Goal: Transaction & Acquisition: Purchase product/service

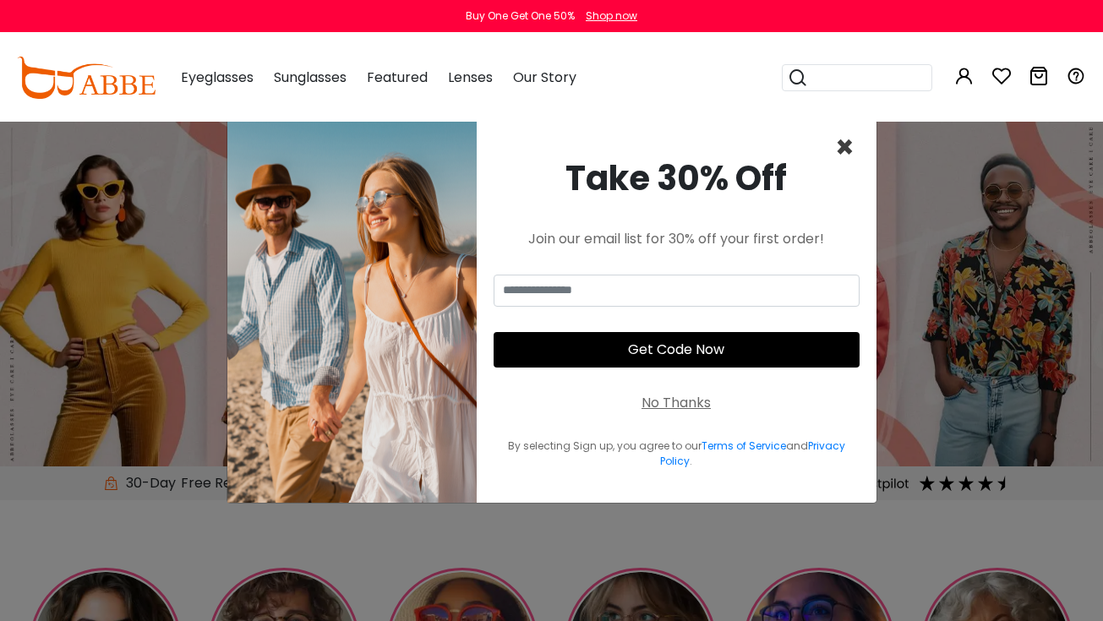
click at [841, 149] on span "×" at bounding box center [844, 147] width 19 height 43
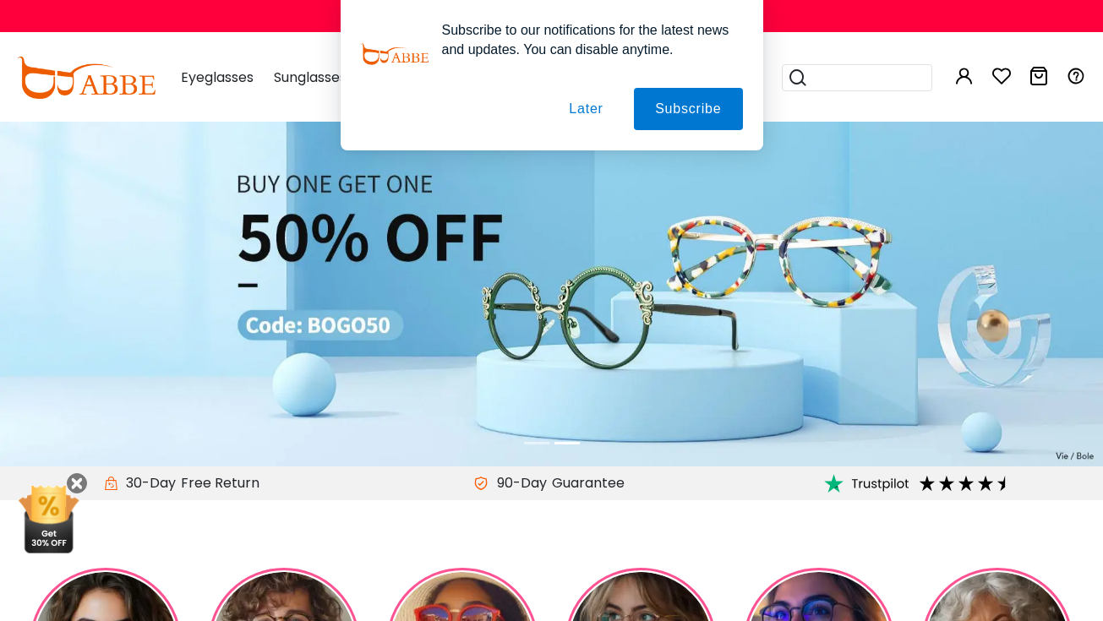
click at [575, 108] on button "Later" at bounding box center [586, 109] width 76 height 42
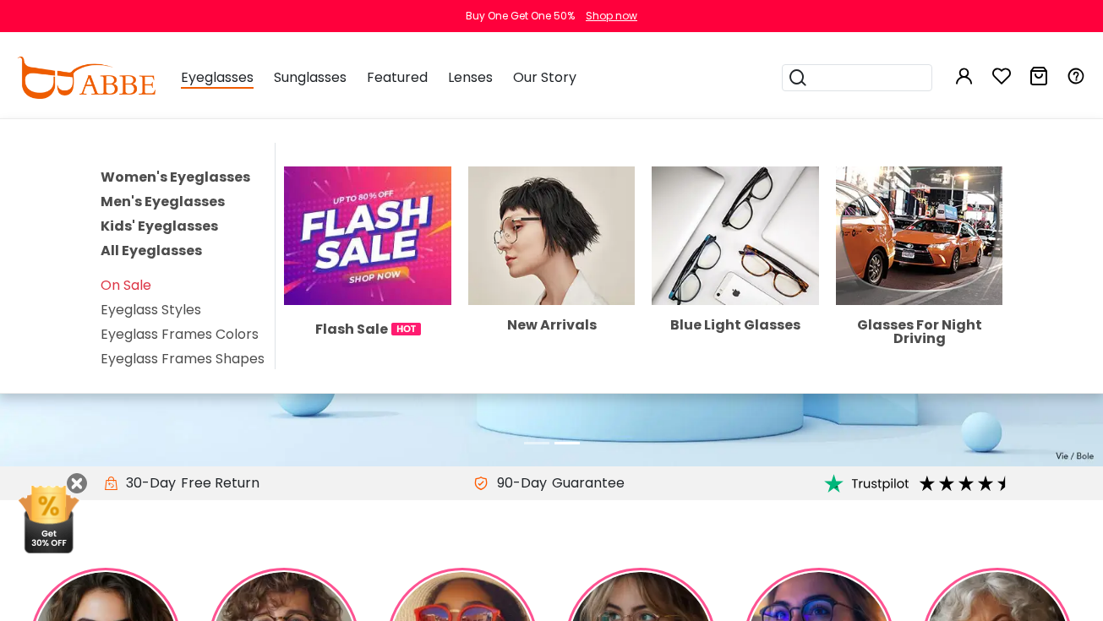
click at [226, 77] on span "Eyeglasses" at bounding box center [217, 78] width 73 height 21
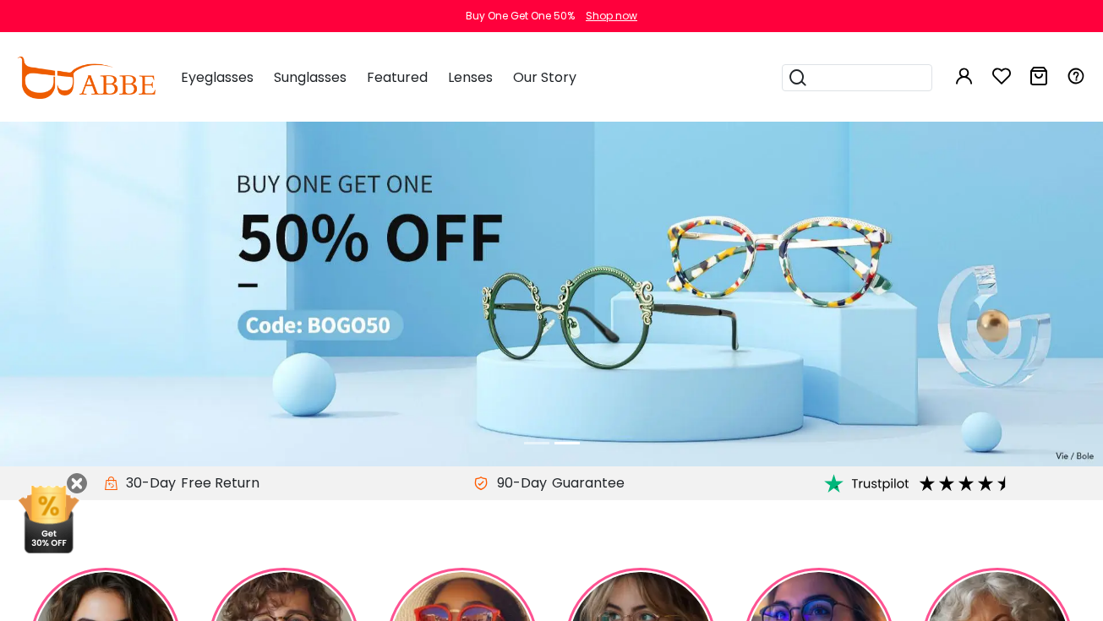
click at [134, 74] on img at bounding box center [86, 78] width 139 height 42
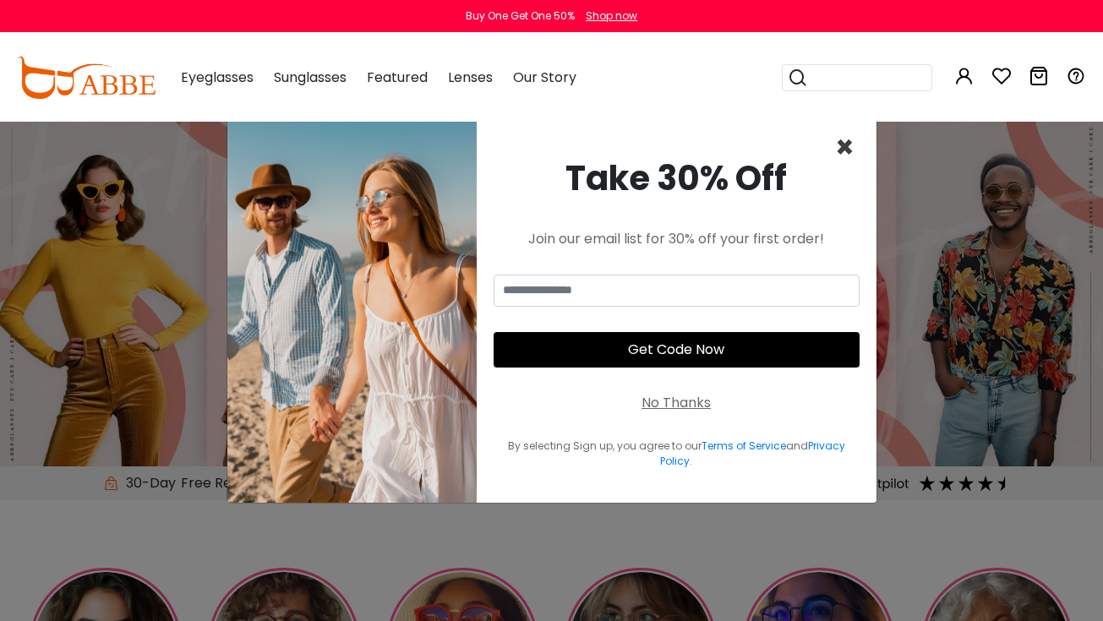
click at [843, 149] on span "×" at bounding box center [844, 147] width 19 height 43
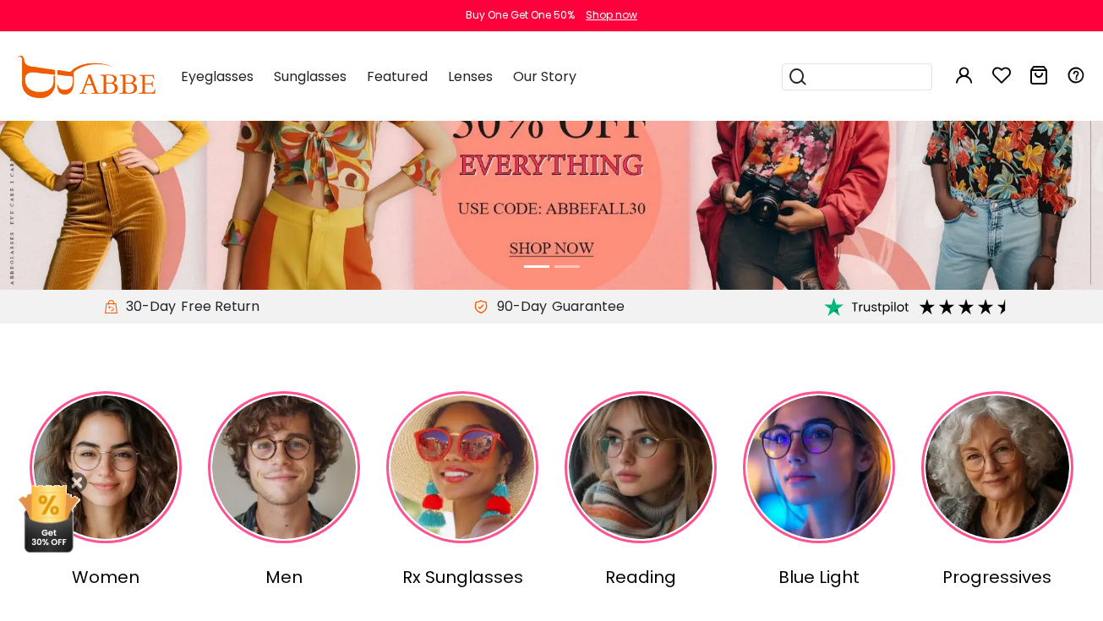
scroll to position [315, 0]
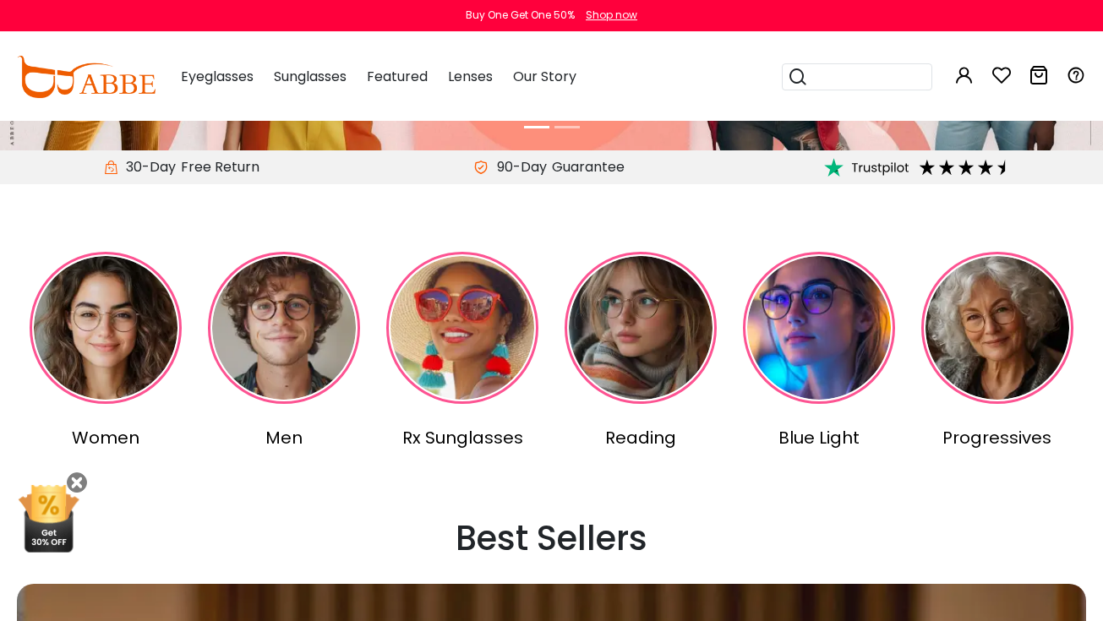
click at [109, 343] on img at bounding box center [106, 329] width 152 height 152
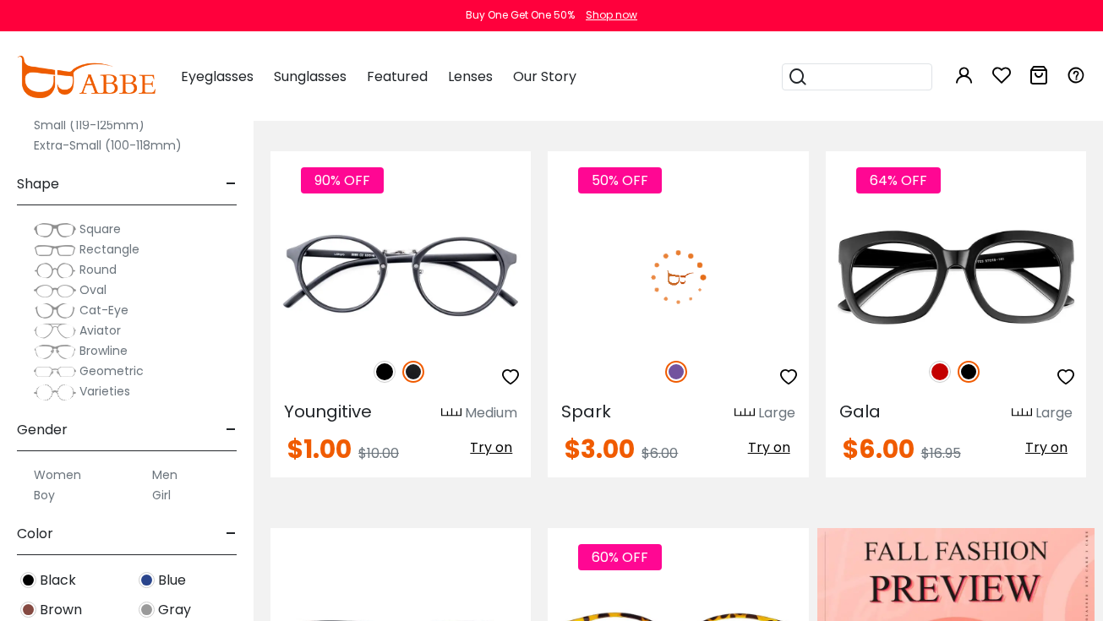
scroll to position [347, 0]
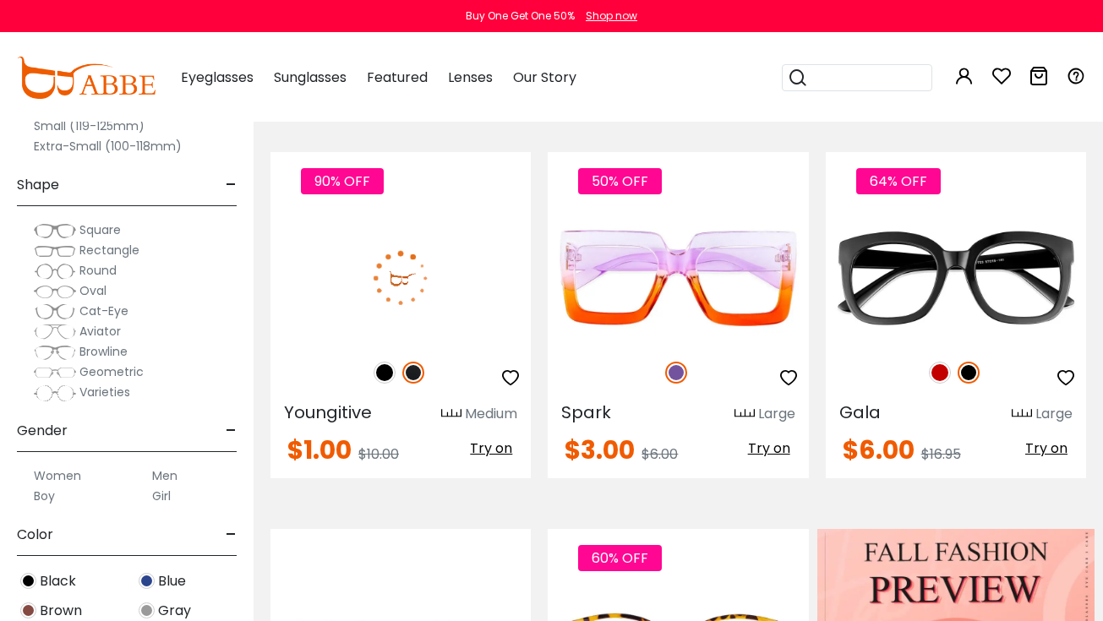
click at [414, 292] on img at bounding box center [400, 278] width 260 height 130
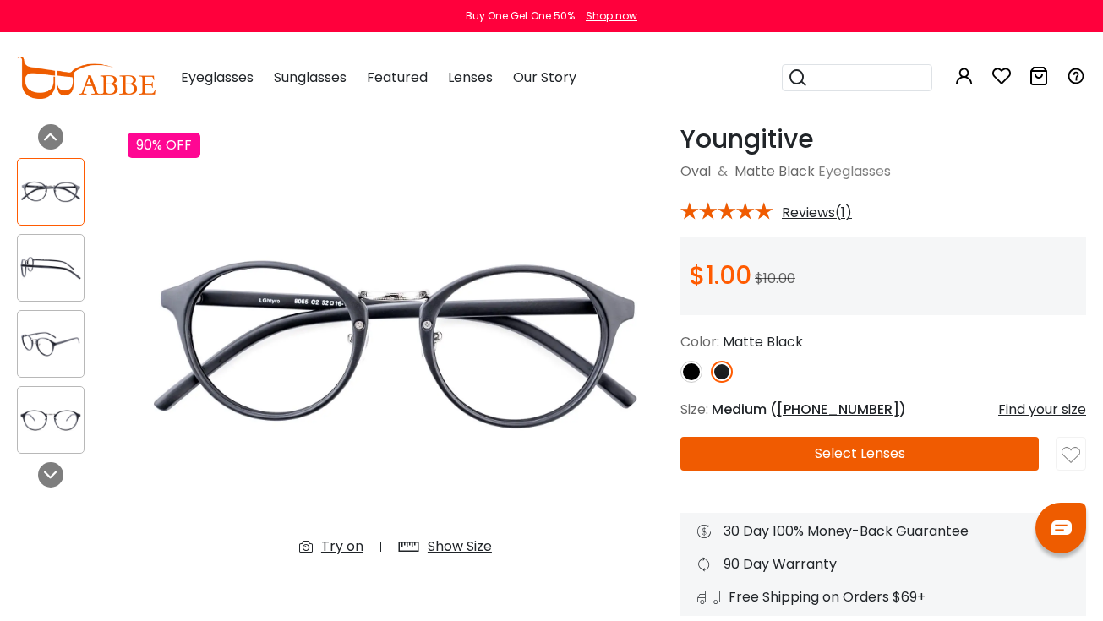
scroll to position [55, 0]
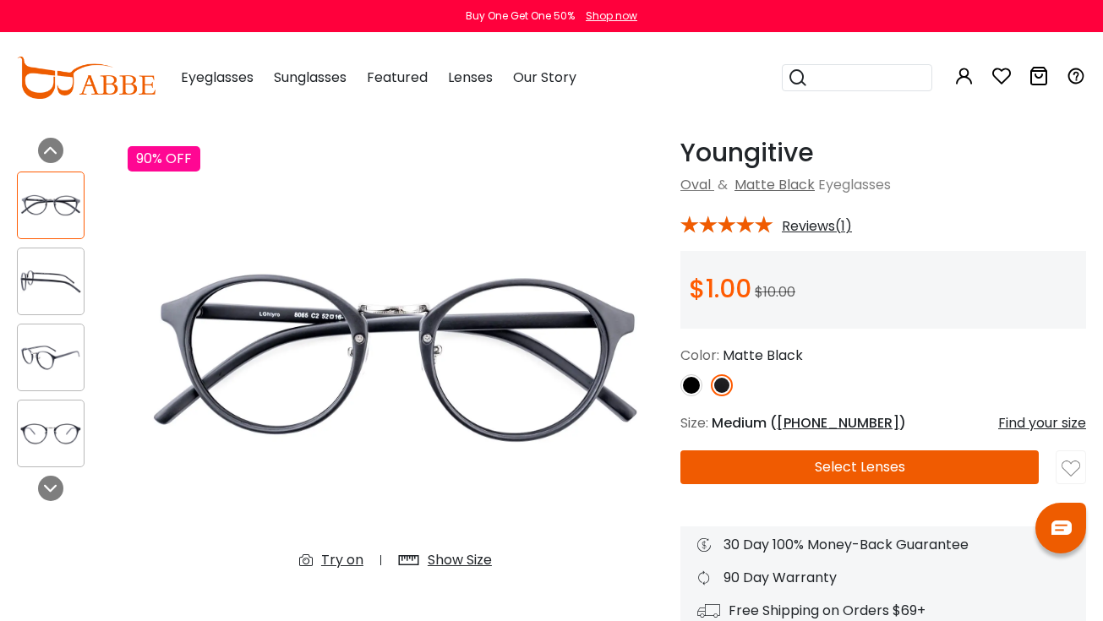
click at [690, 381] on img at bounding box center [691, 385] width 22 height 22
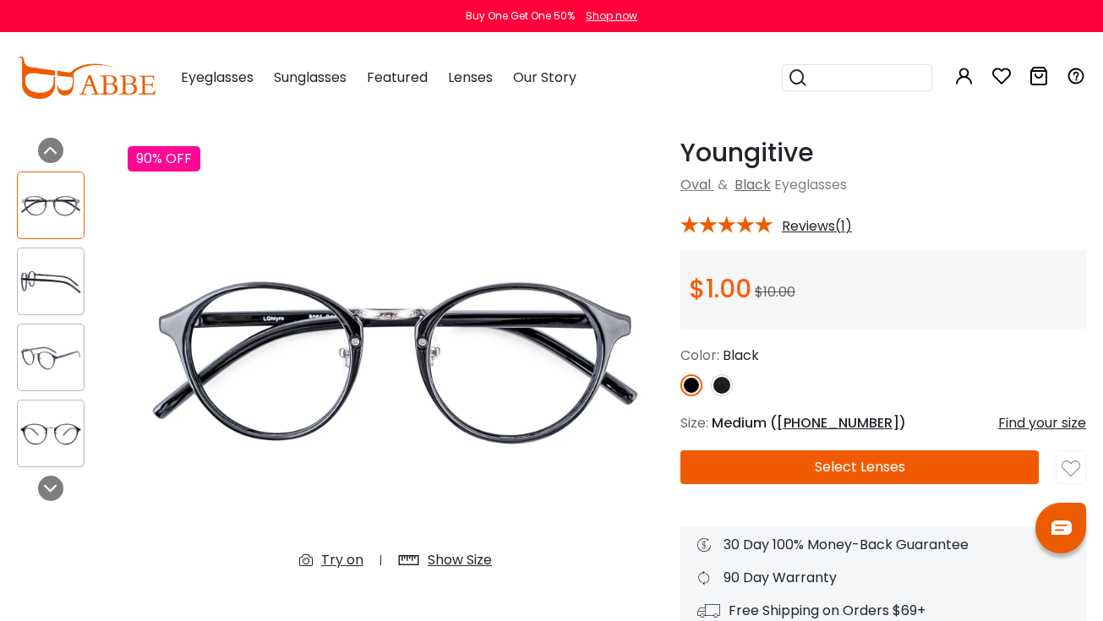
click at [718, 383] on img at bounding box center [722, 385] width 22 height 22
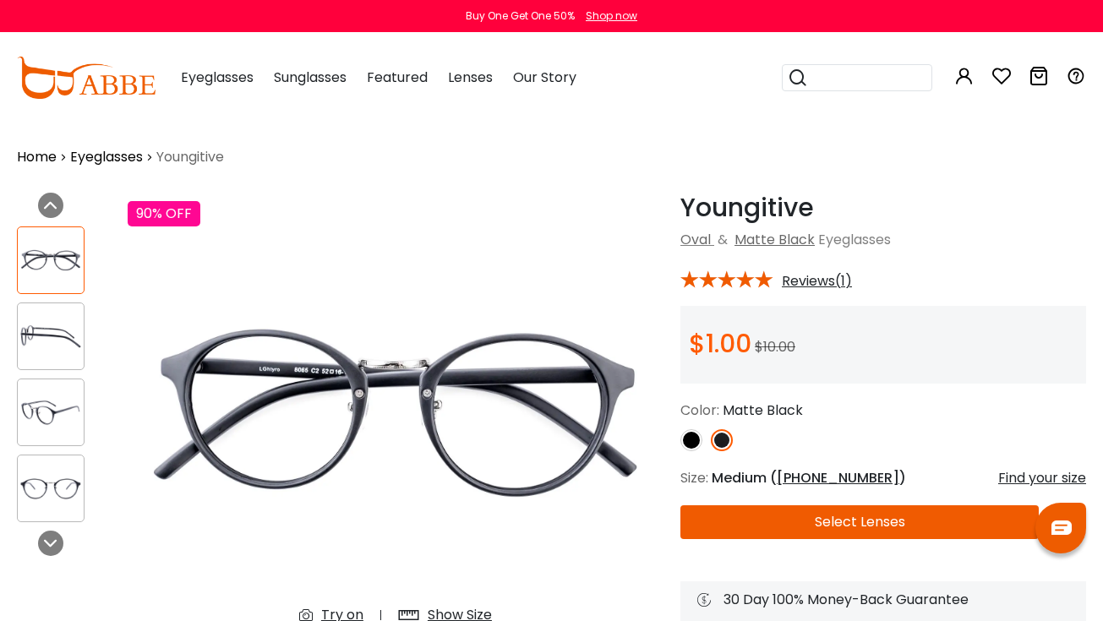
scroll to position [0, 0]
click at [834, 526] on button "Select Lenses" at bounding box center [859, 522] width 358 height 34
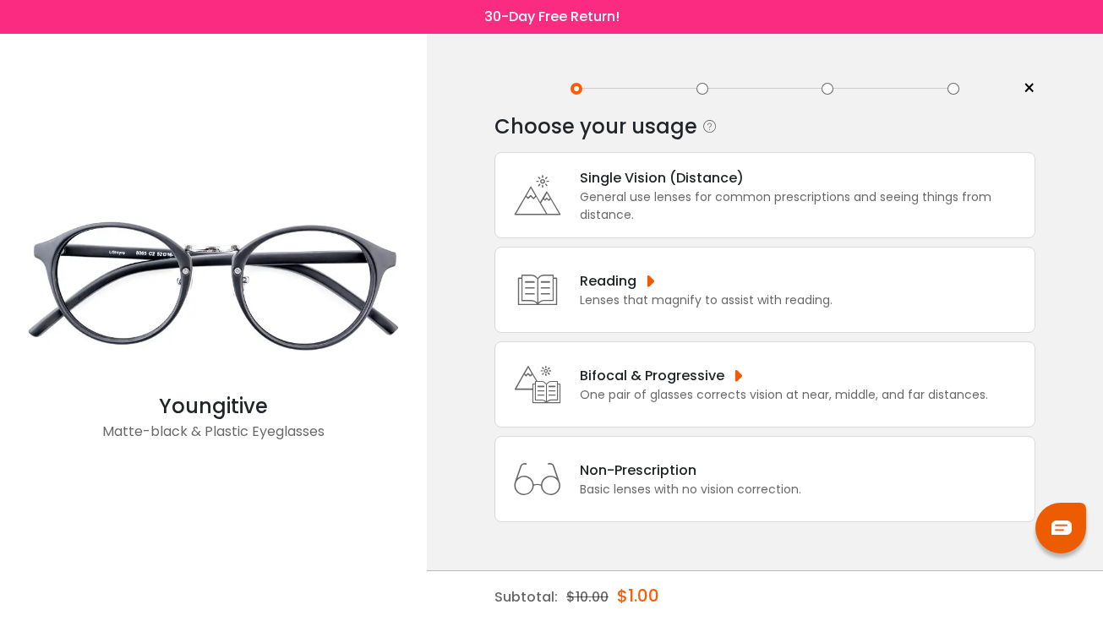
click at [785, 481] on div "Non-Prescription" at bounding box center [690, 470] width 221 height 21
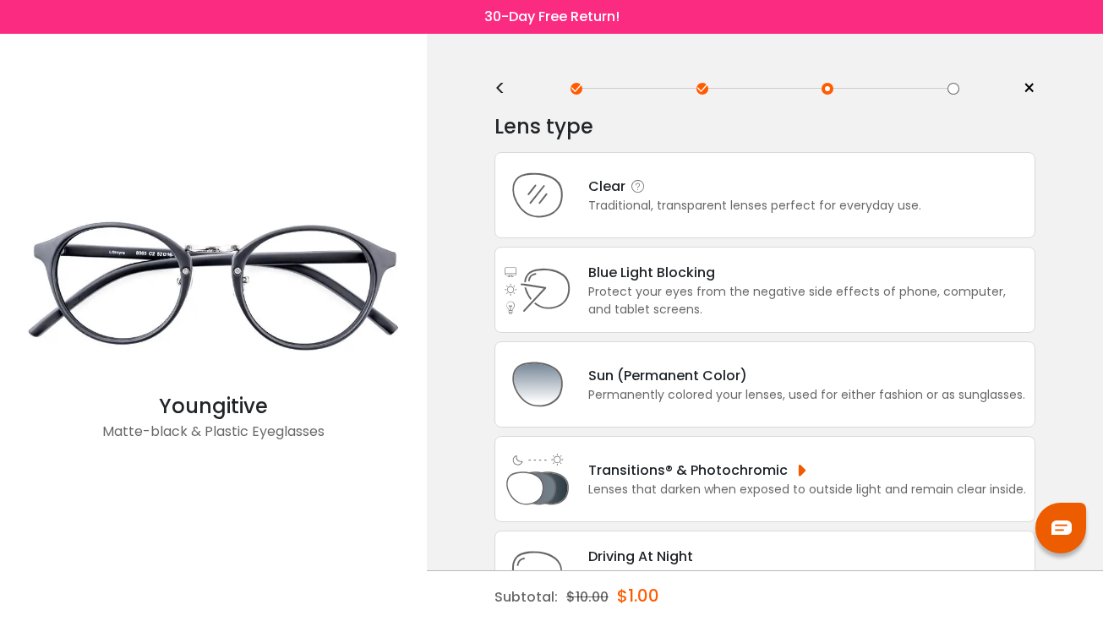
click at [769, 225] on div "Clear Traditional, transparent lenses perfect for everyday use." at bounding box center [764, 195] width 541 height 86
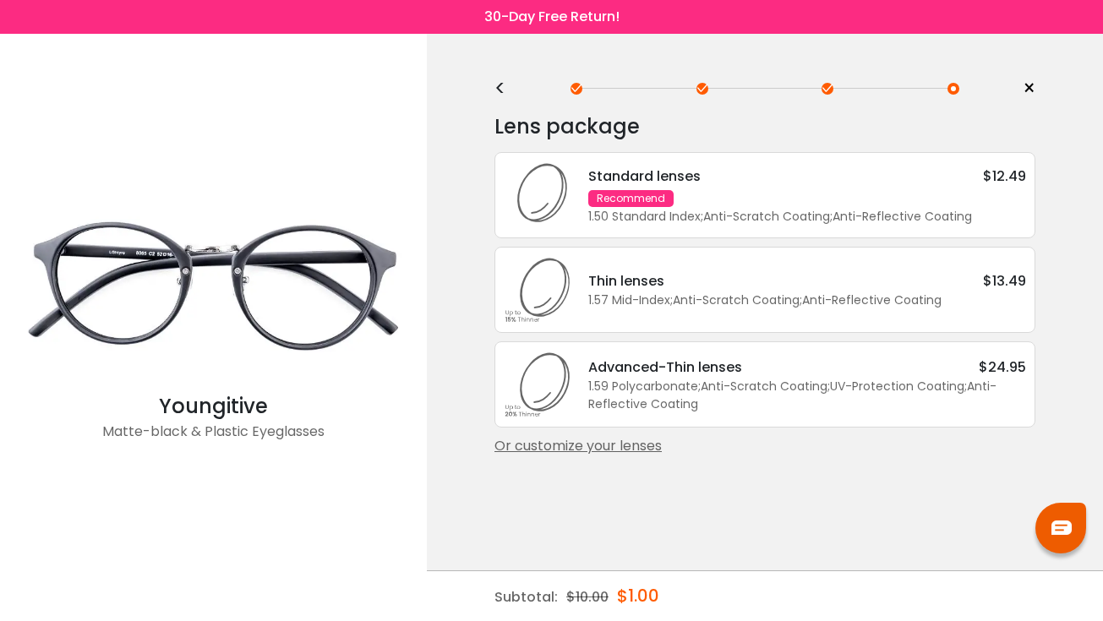
click at [777, 205] on div "Standard lenses $12.49 Recommend 1.50 Standard Index ; Anti-Scratch Coating ; A…" at bounding box center [798, 196] width 455 height 60
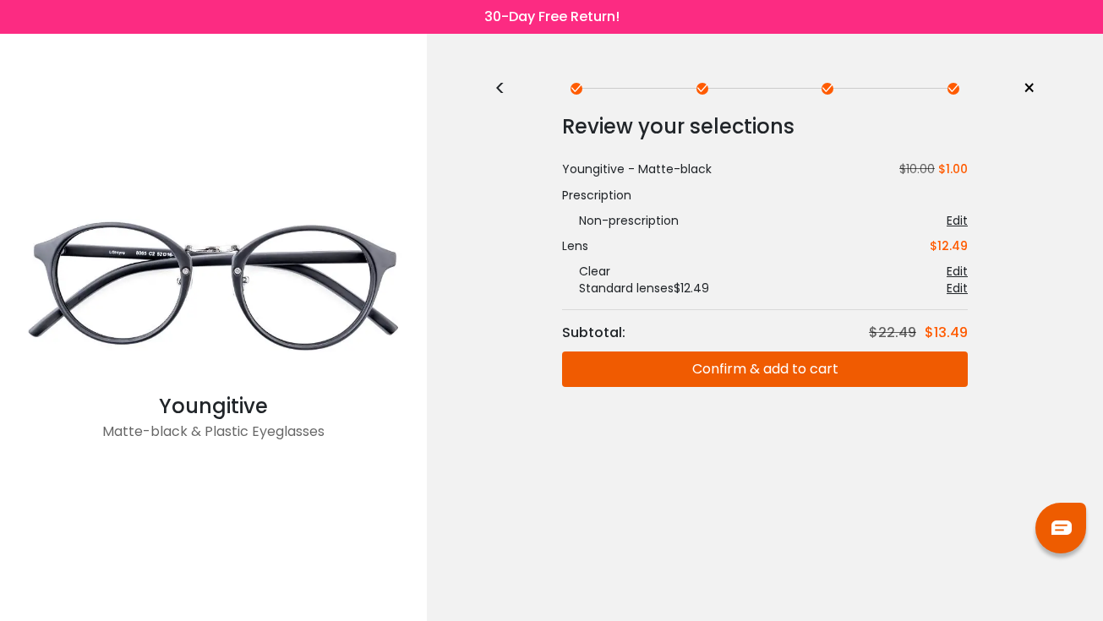
click at [796, 361] on button "Confirm & add to cart" at bounding box center [765, 369] width 406 height 35
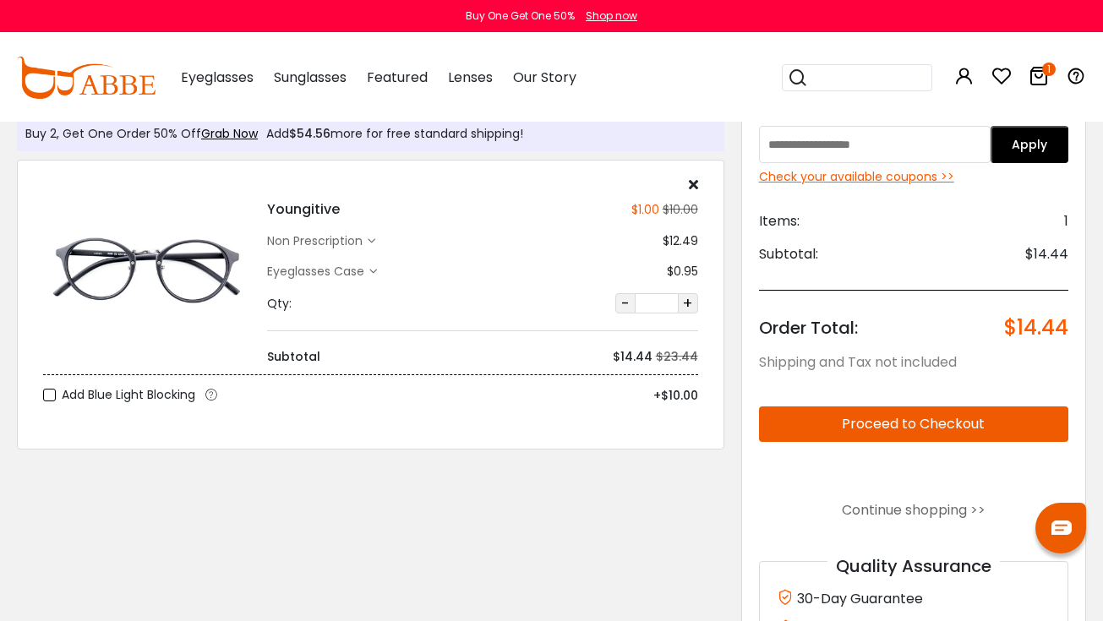
scroll to position [46, 2]
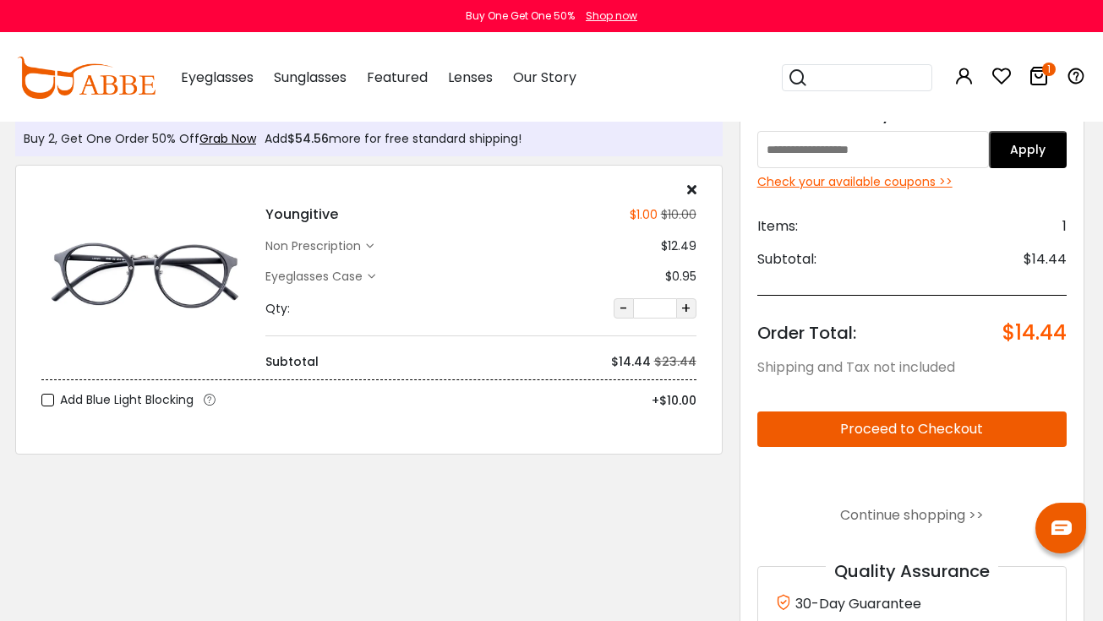
click at [843, 424] on button "Proceed to Checkout" at bounding box center [911, 429] width 309 height 35
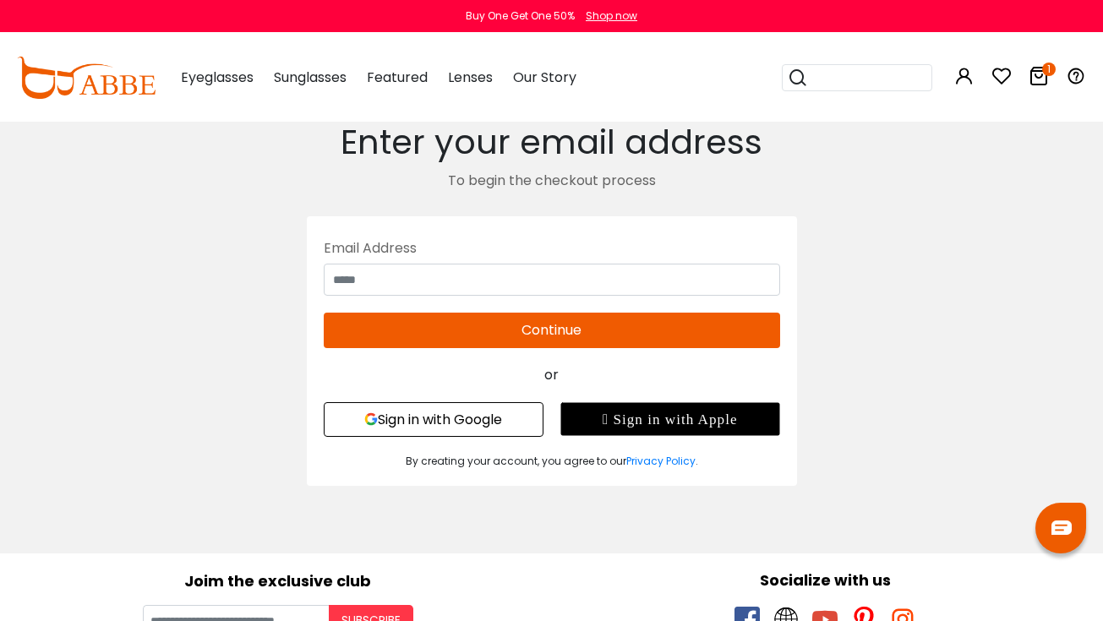
click at [452, 417] on button "Sign in with Google" at bounding box center [434, 419] width 220 height 35
click at [465, 410] on button "Sign in with Google" at bounding box center [434, 419] width 220 height 35
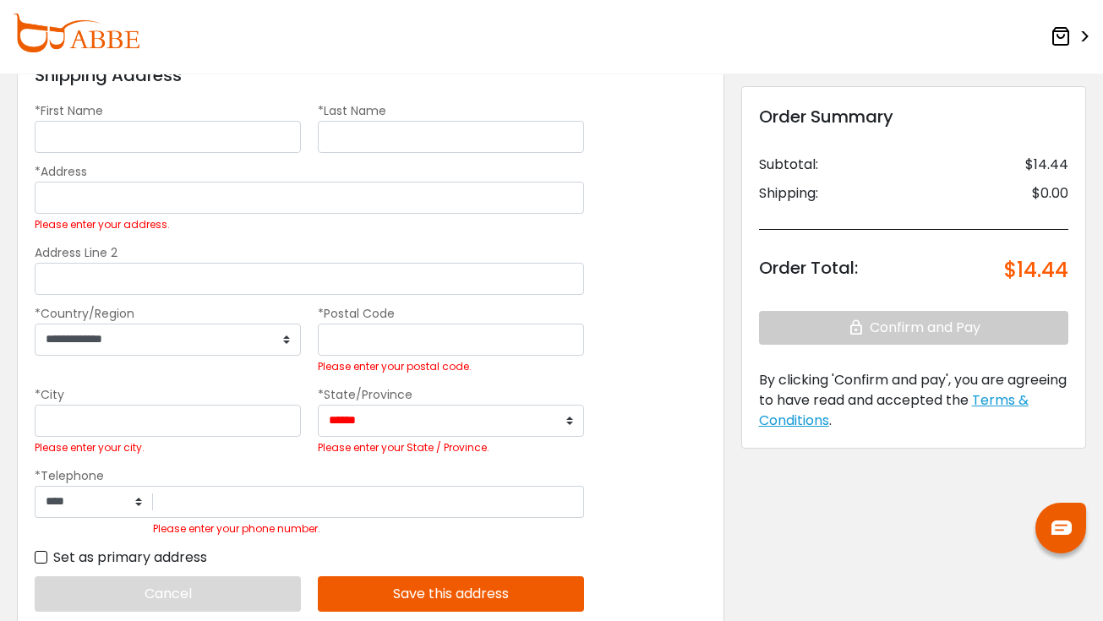
scroll to position [95, 0]
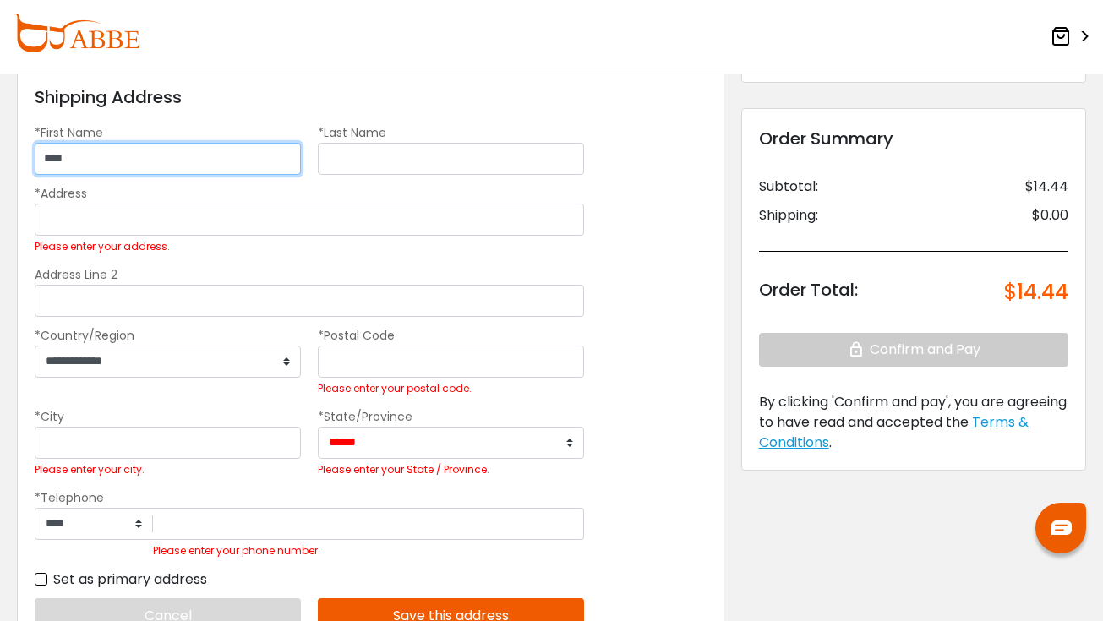
type input "****"
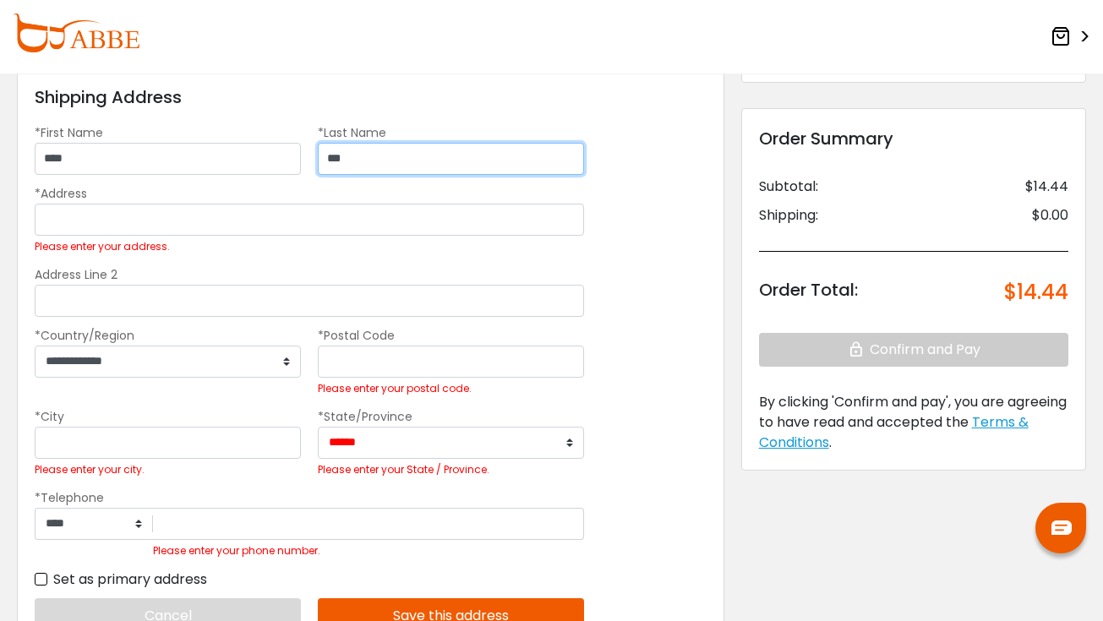
type input "***"
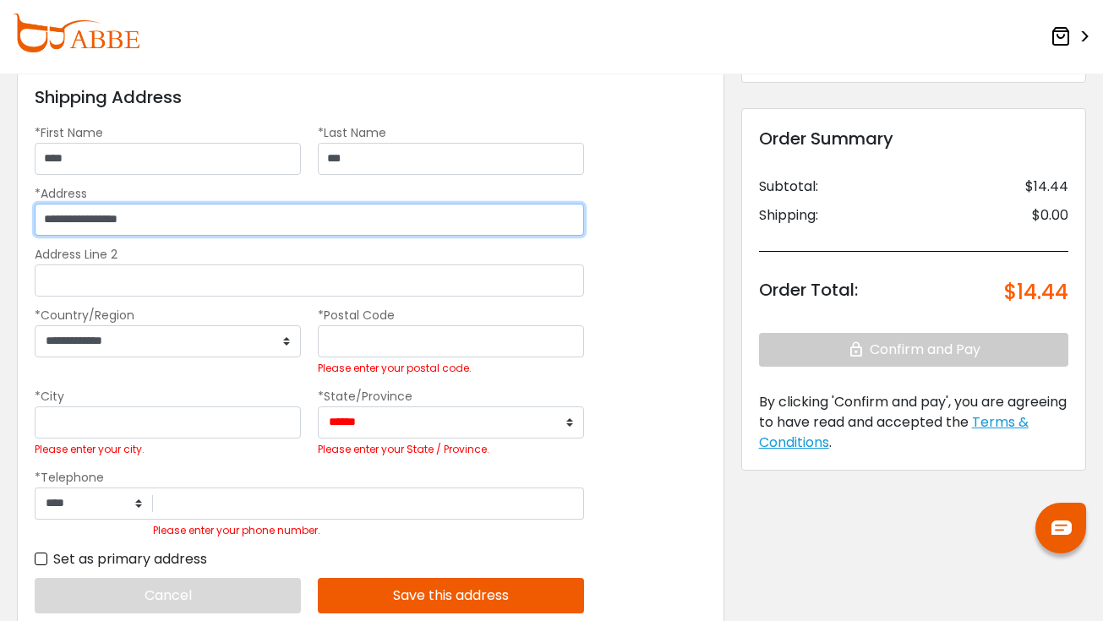
type input "**********"
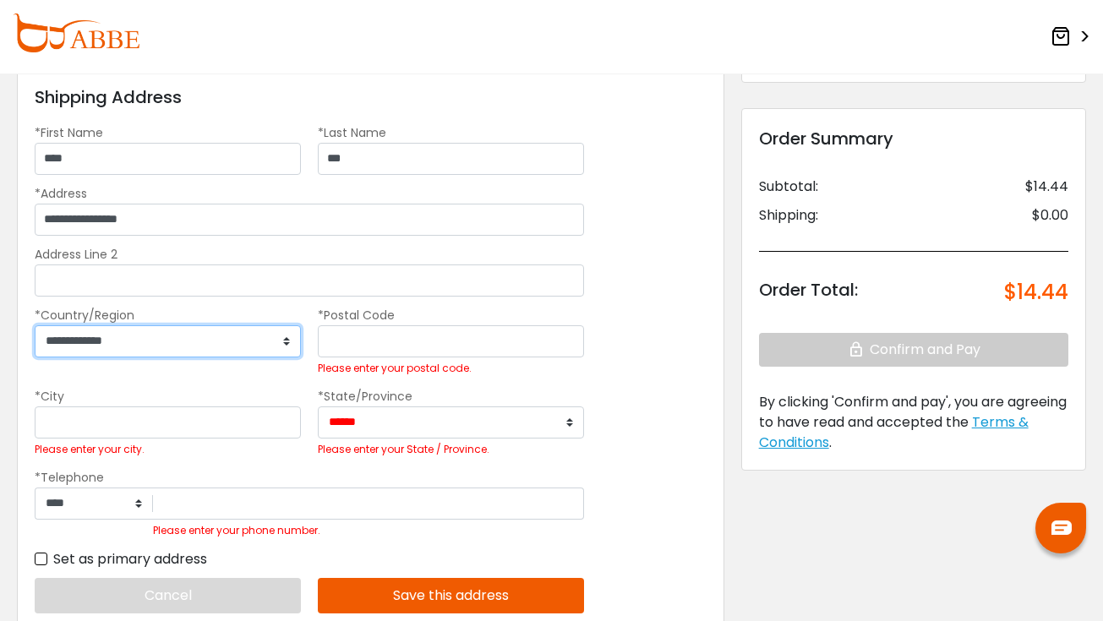
select select "***"
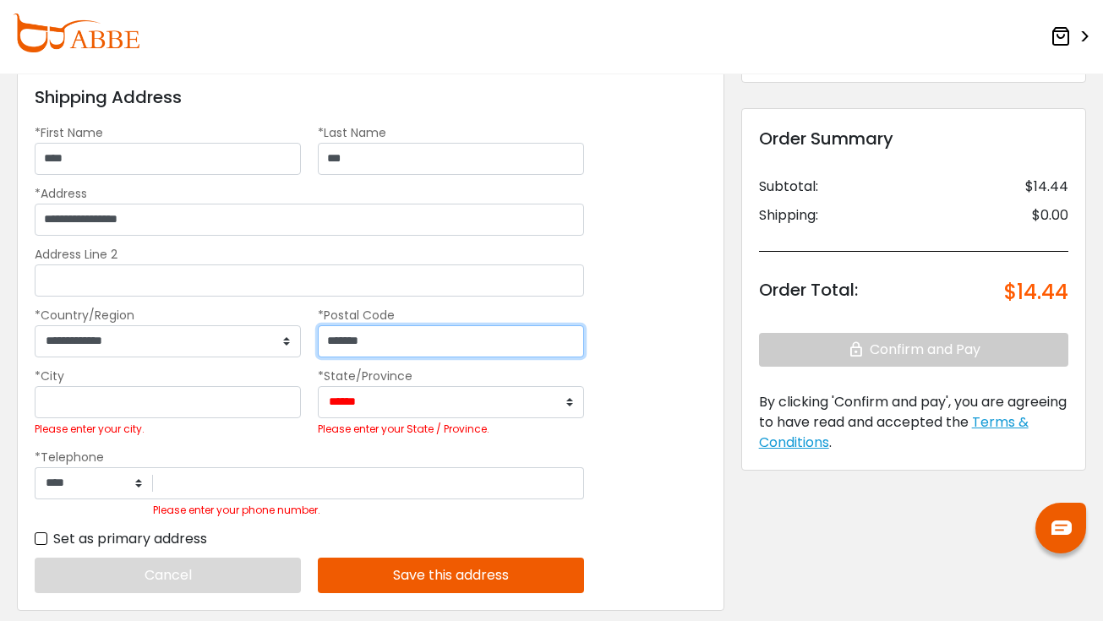
type input "*******"
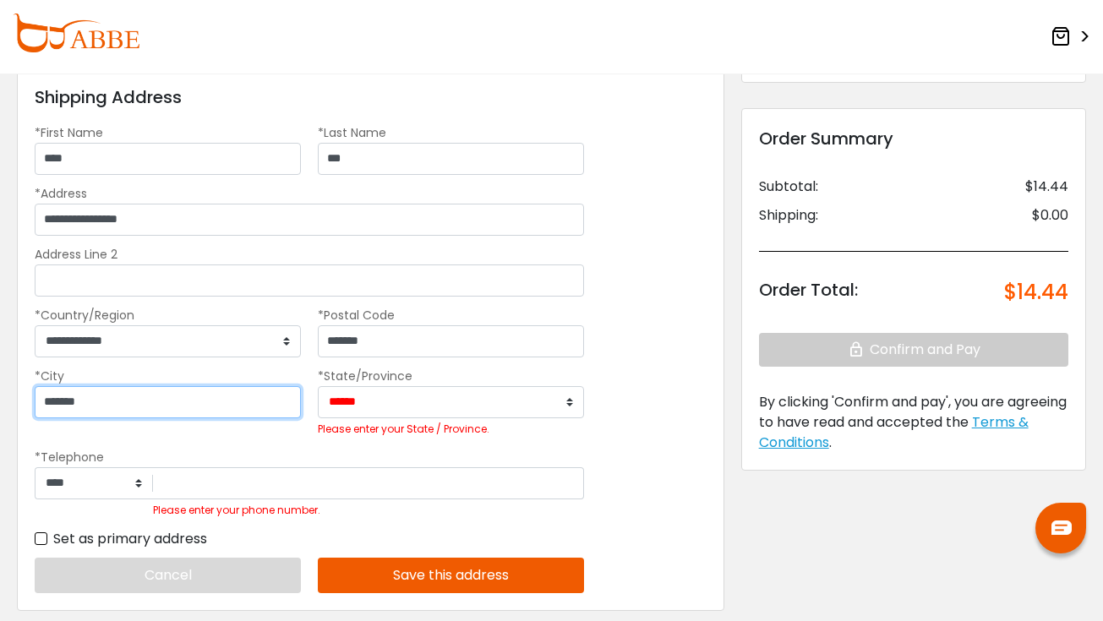
type input "*******"
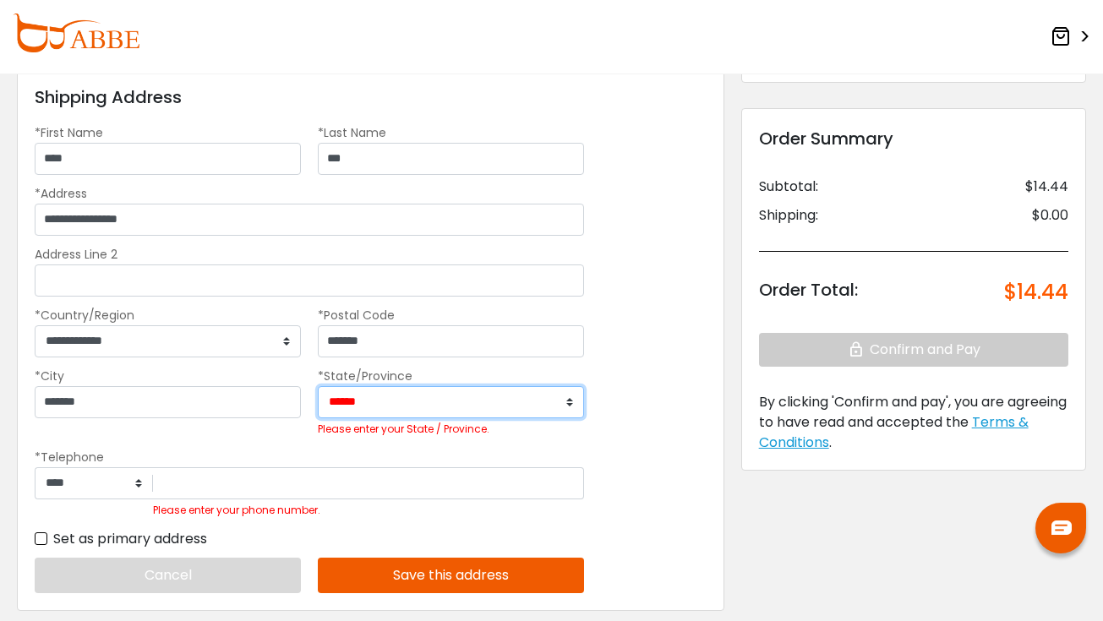
select select "**"
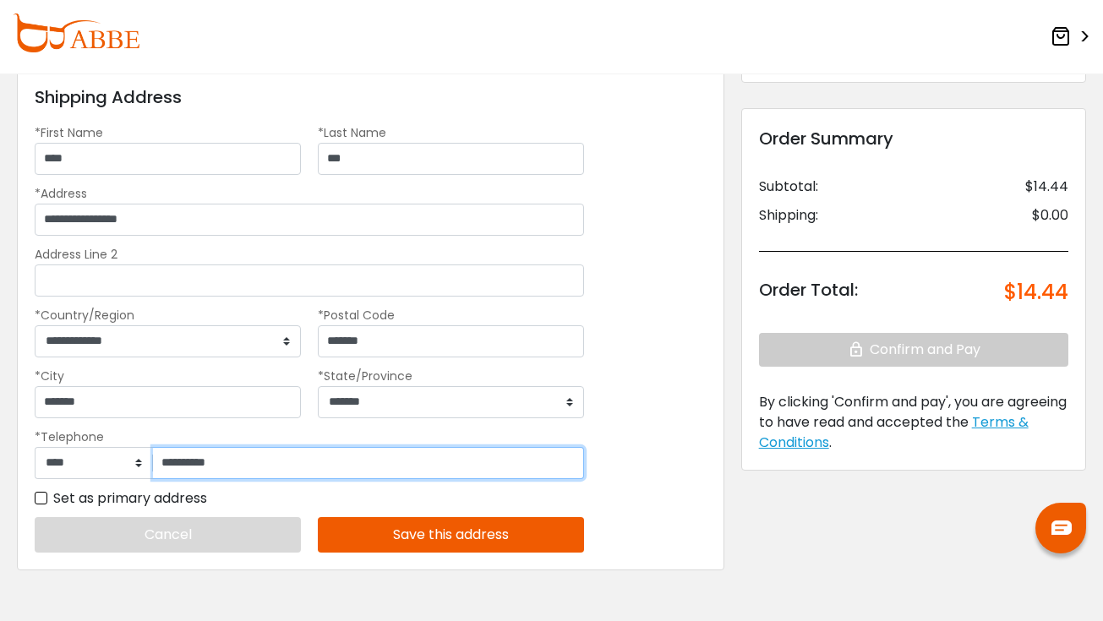
scroll to position [155, 0]
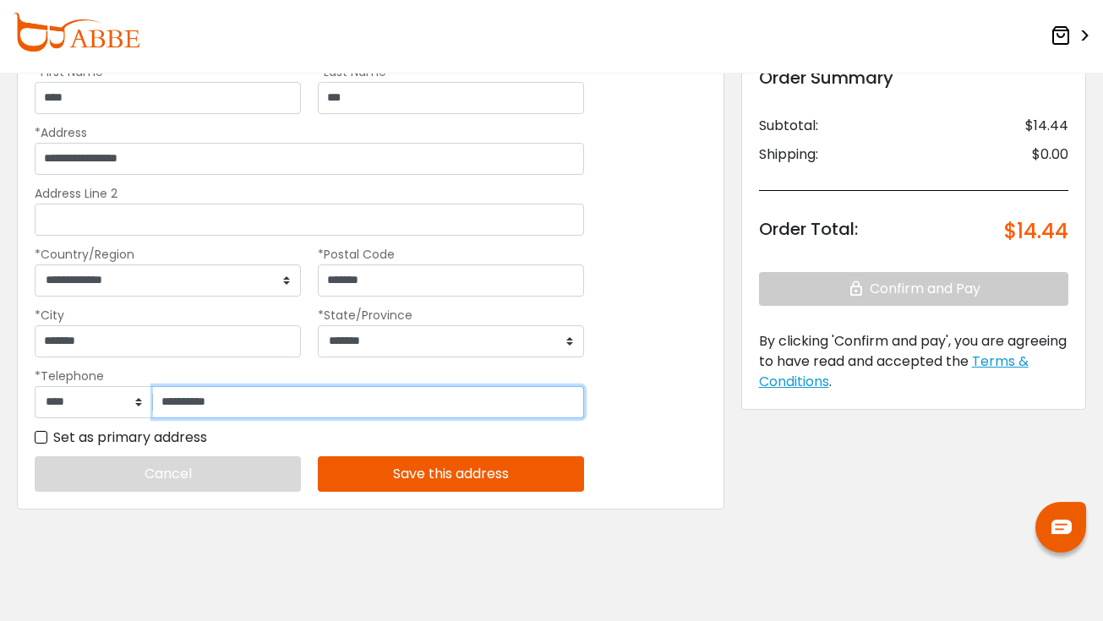
type input "**********"
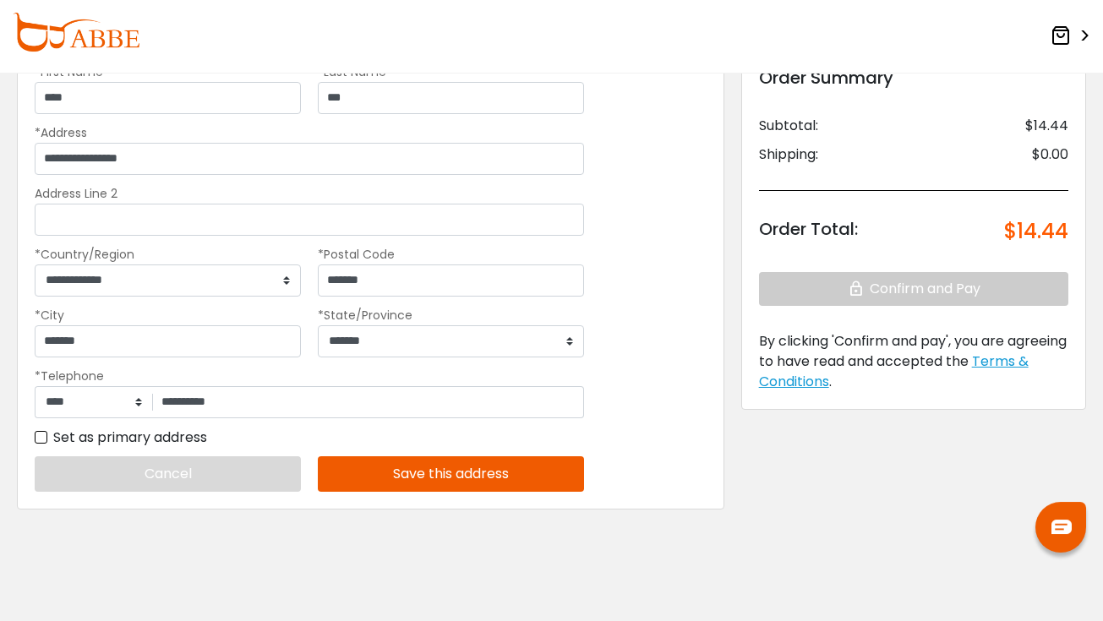
click at [519, 478] on button "Save this address" at bounding box center [451, 474] width 266 height 35
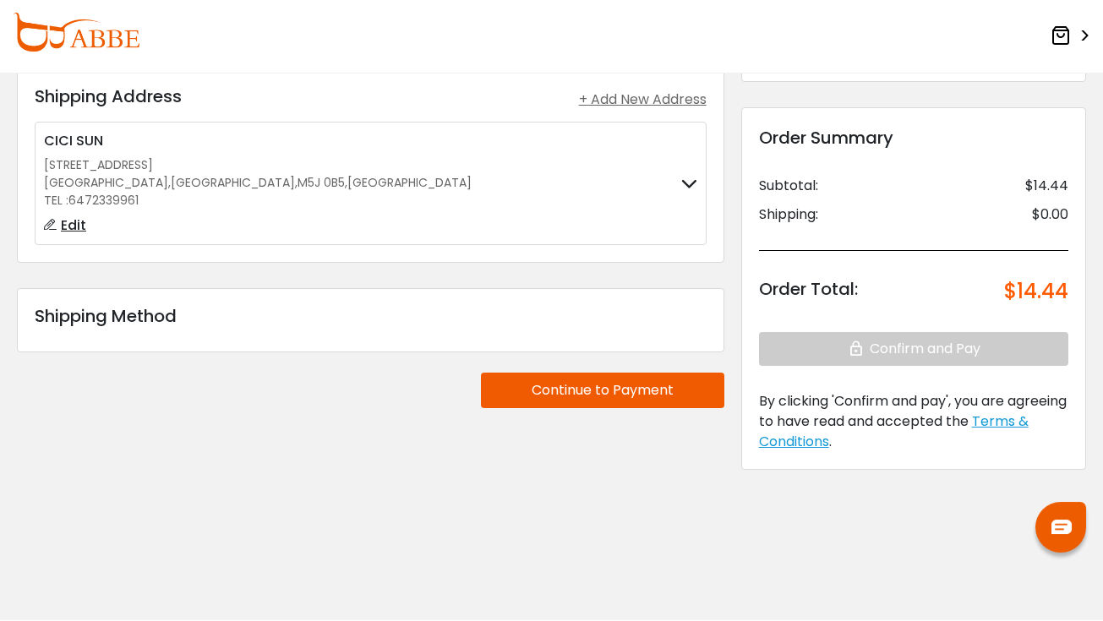
scroll to position [95, 0]
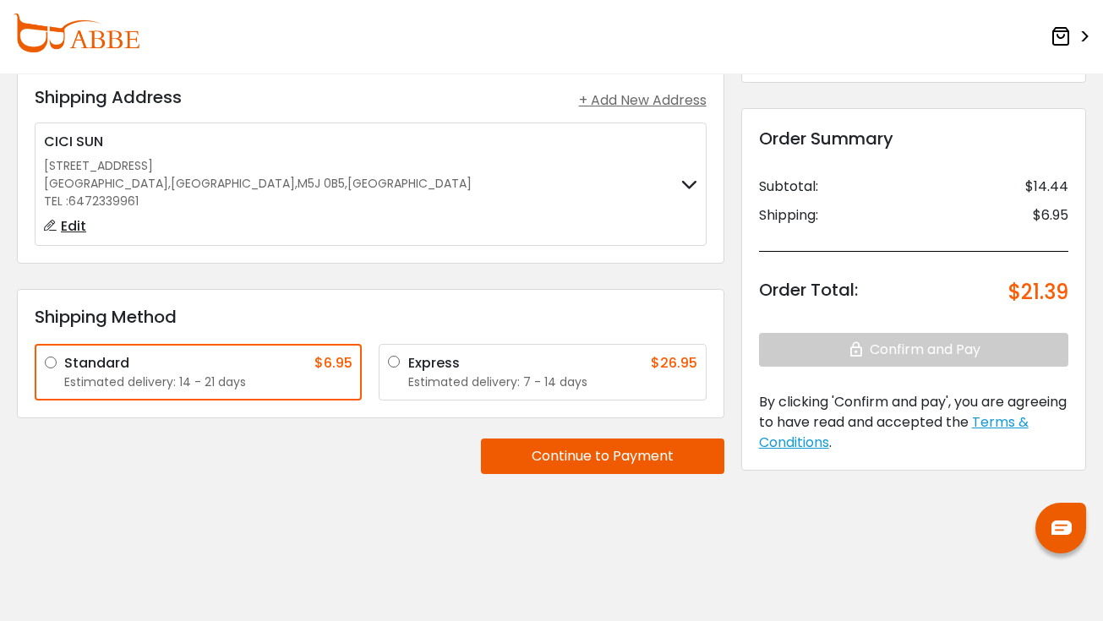
click at [600, 461] on button "Continue to Payment" at bounding box center [602, 456] width 243 height 35
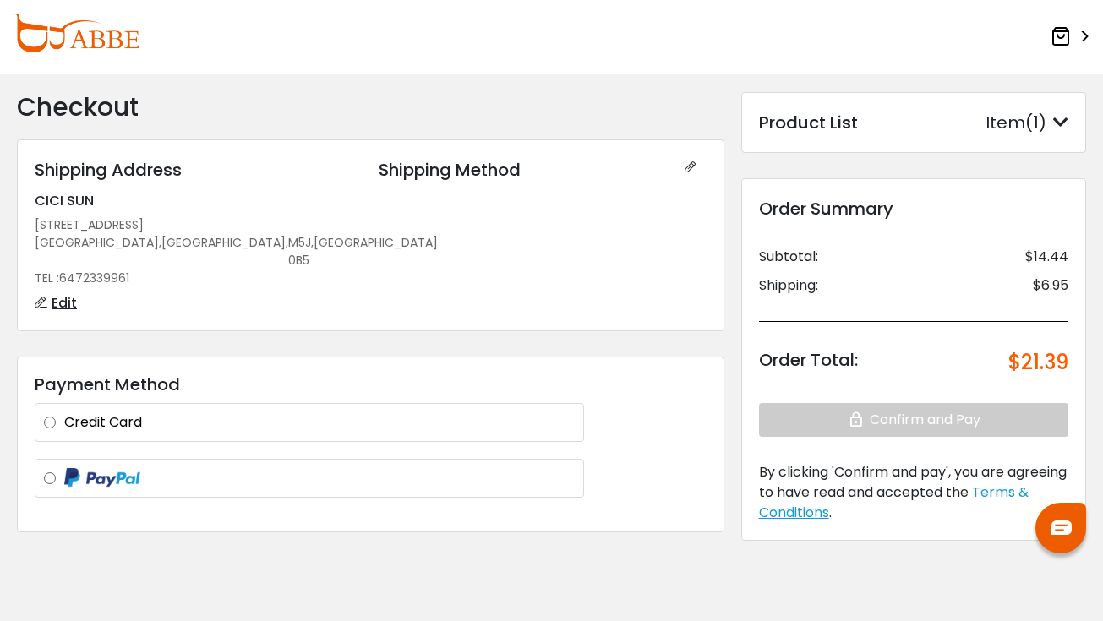
scroll to position [19, 0]
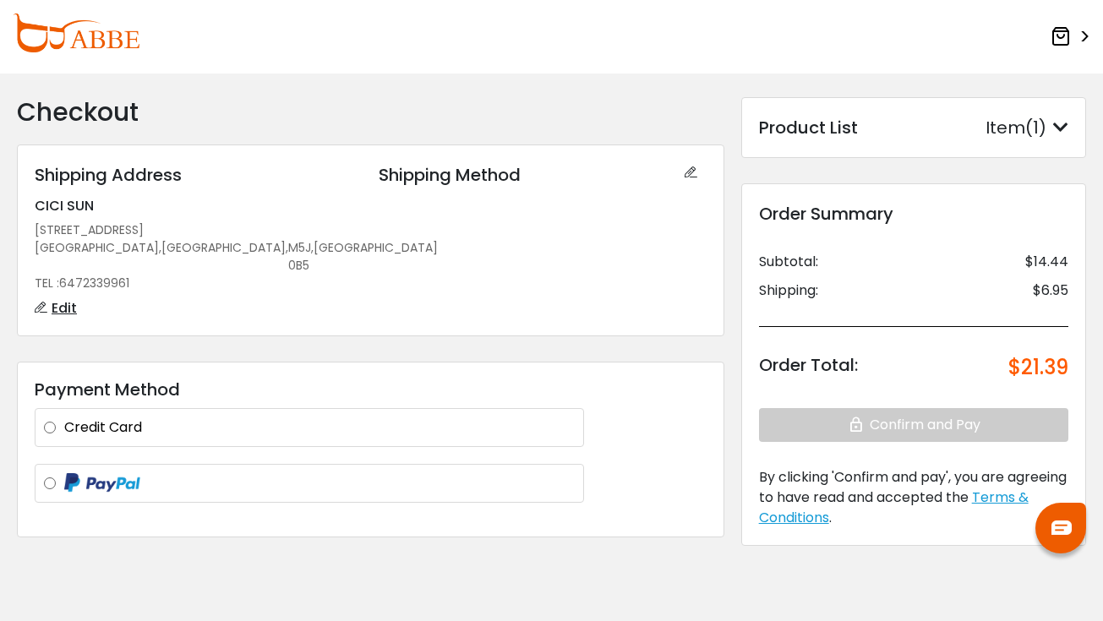
click at [1053, 124] on icon at bounding box center [1060, 127] width 15 height 17
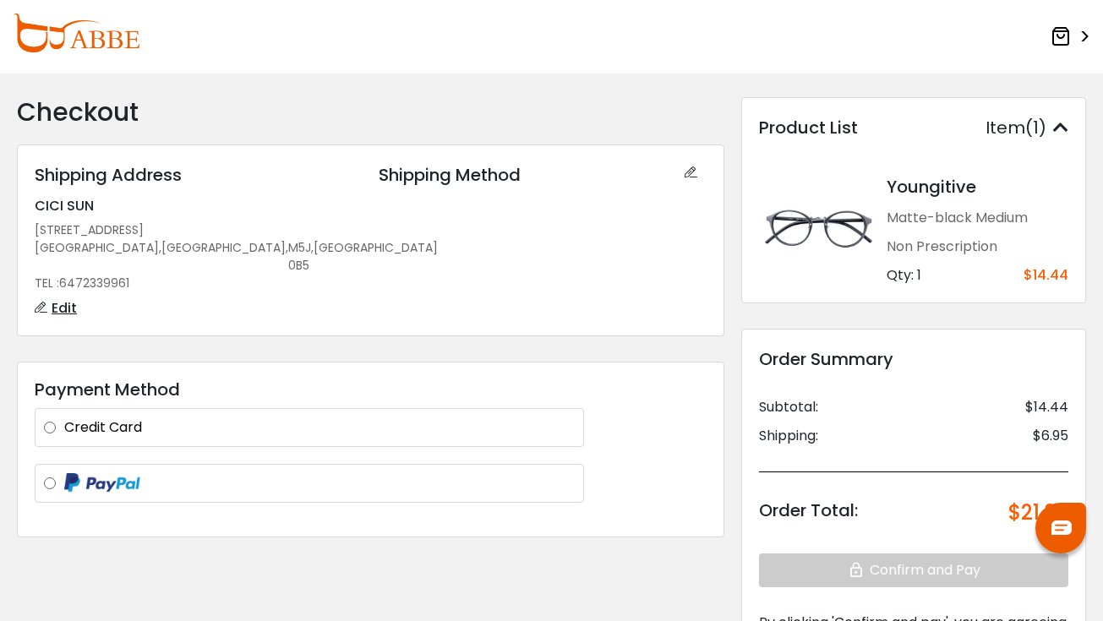
click at [110, 39] on img at bounding box center [76, 33] width 127 height 39
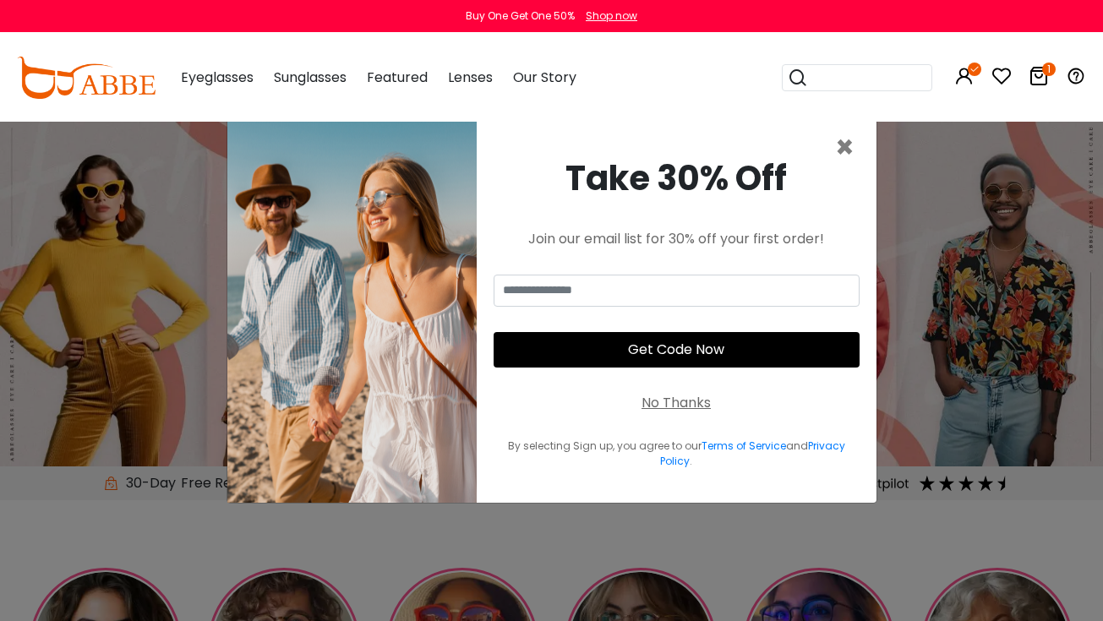
click at [1035, 84] on icon at bounding box center [1038, 76] width 20 height 20
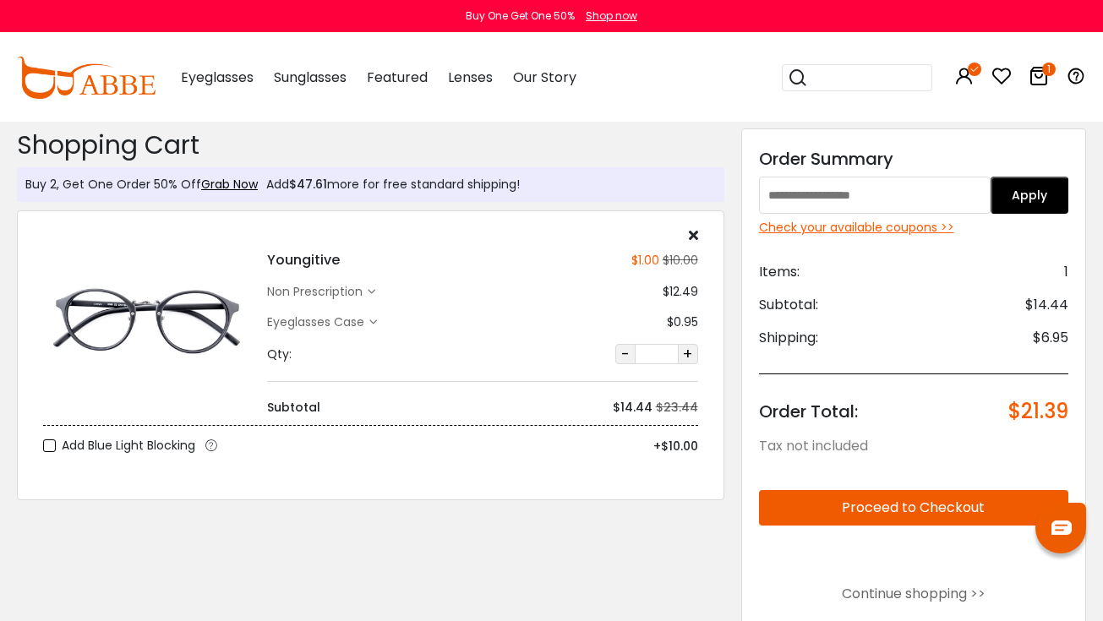
click at [895, 194] on input "text" at bounding box center [875, 195] width 232 height 37
click at [1039, 187] on button "Apply" at bounding box center [1029, 195] width 78 height 37
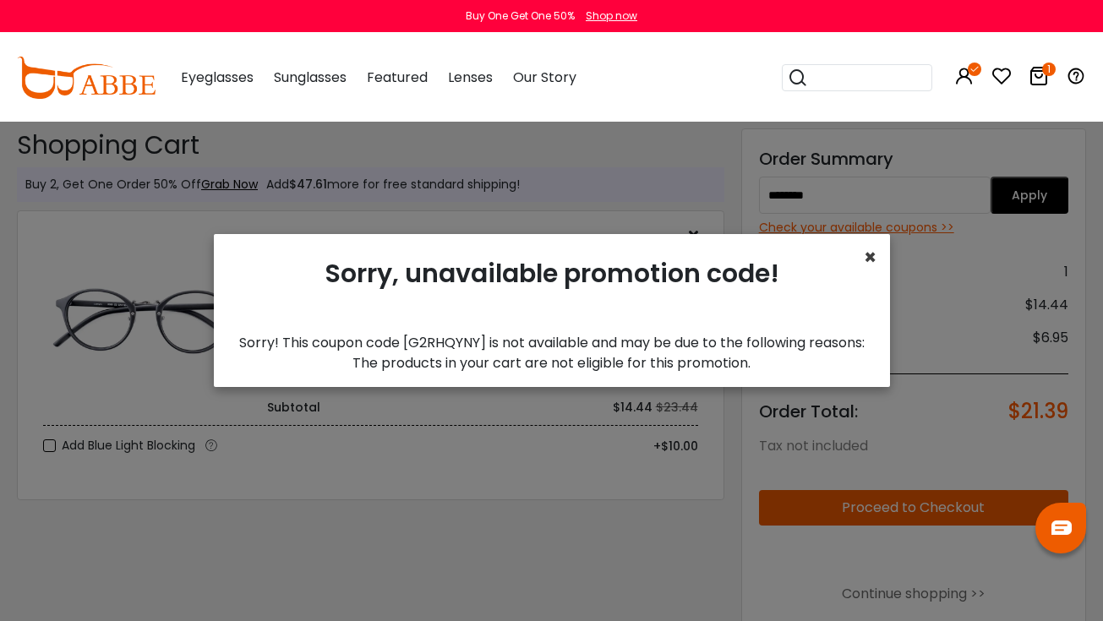
click at [869, 261] on span "×" at bounding box center [870, 257] width 13 height 28
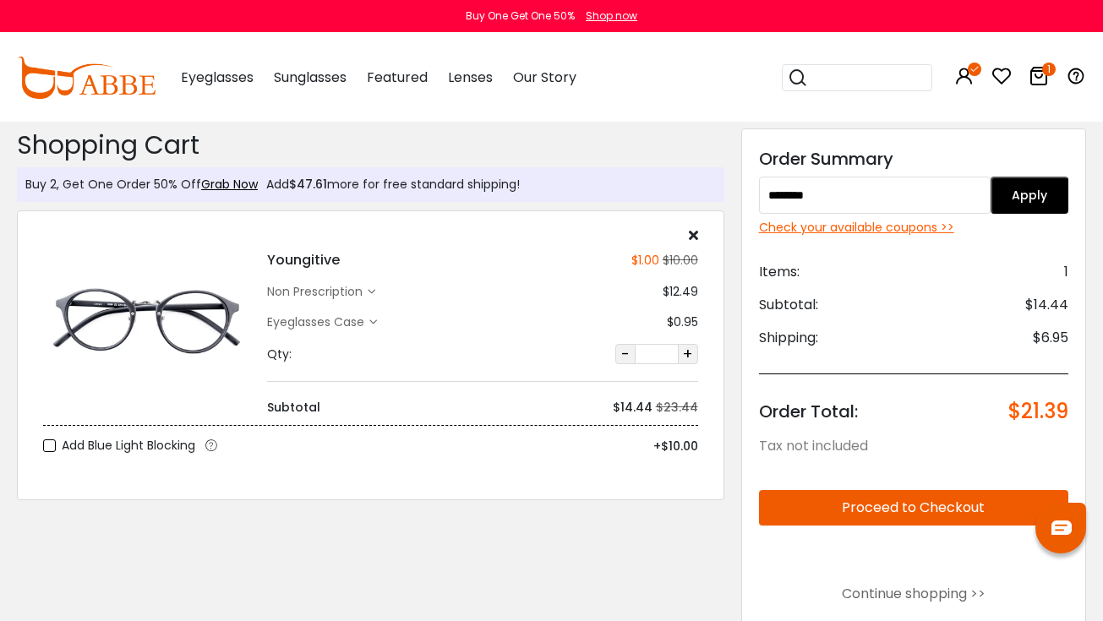
click at [871, 232] on div "Check your available coupons >>" at bounding box center [913, 228] width 309 height 18
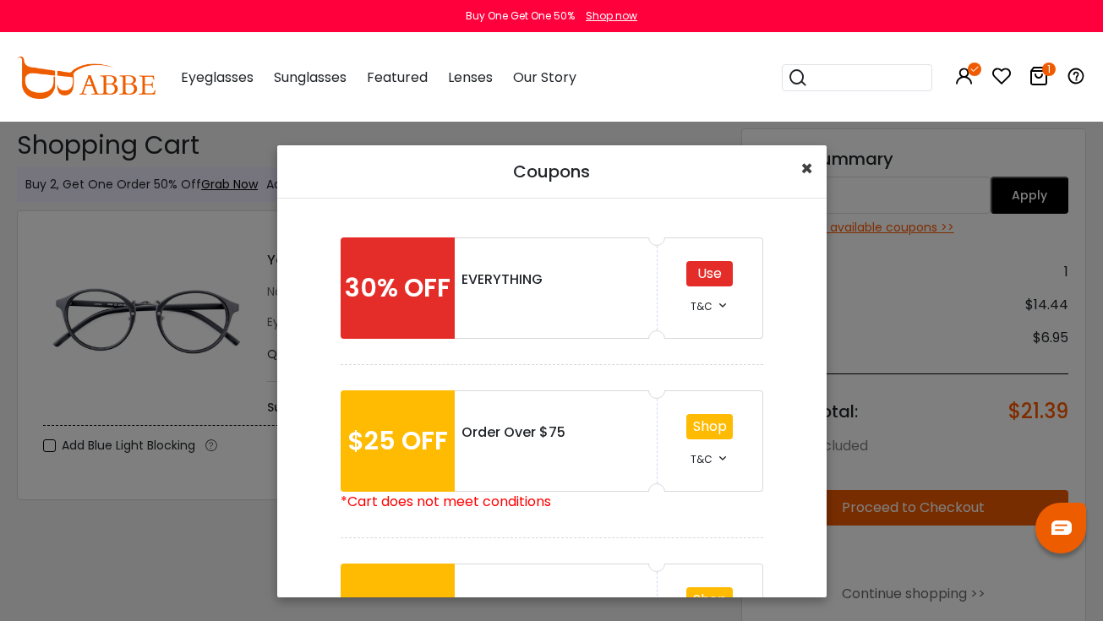
click at [802, 163] on span "×" at bounding box center [806, 169] width 13 height 28
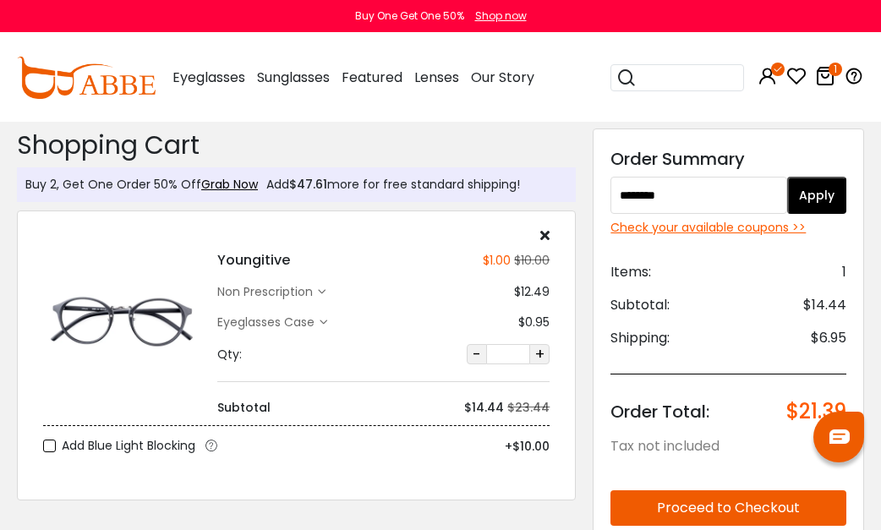
click at [720, 193] on input "********" at bounding box center [698, 195] width 177 height 37
type input "*"
paste input "********"
click at [830, 188] on button "Apply" at bounding box center [816, 195] width 59 height 37
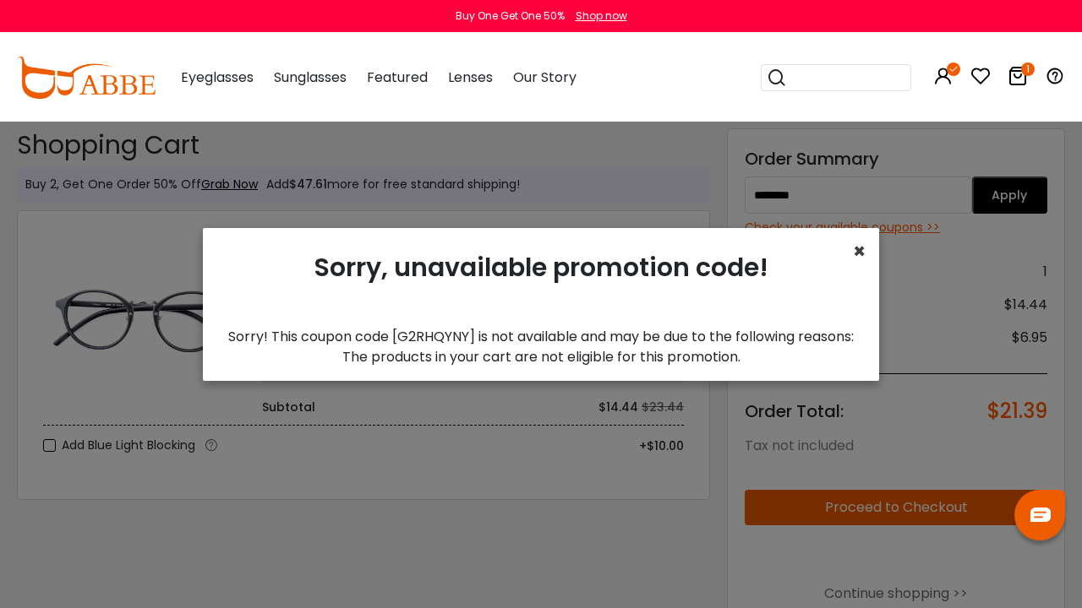
click at [857, 249] on span "×" at bounding box center [859, 251] width 13 height 28
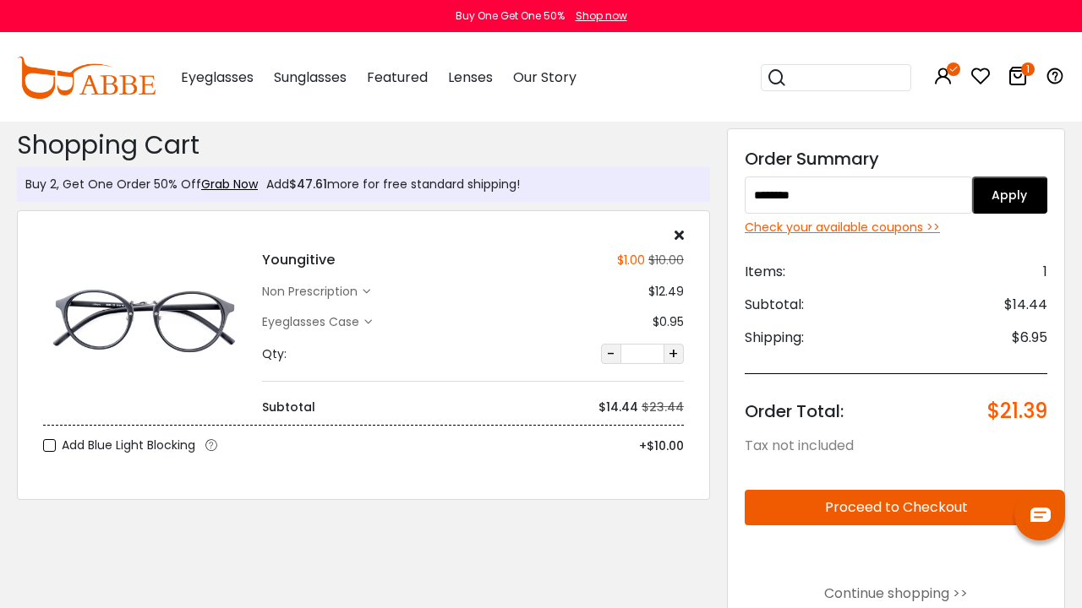
click at [846, 194] on input "********" at bounding box center [857, 195] width 227 height 37
type input "*"
type input "********"
click at [1024, 193] on button "Apply" at bounding box center [1010, 195] width 76 height 37
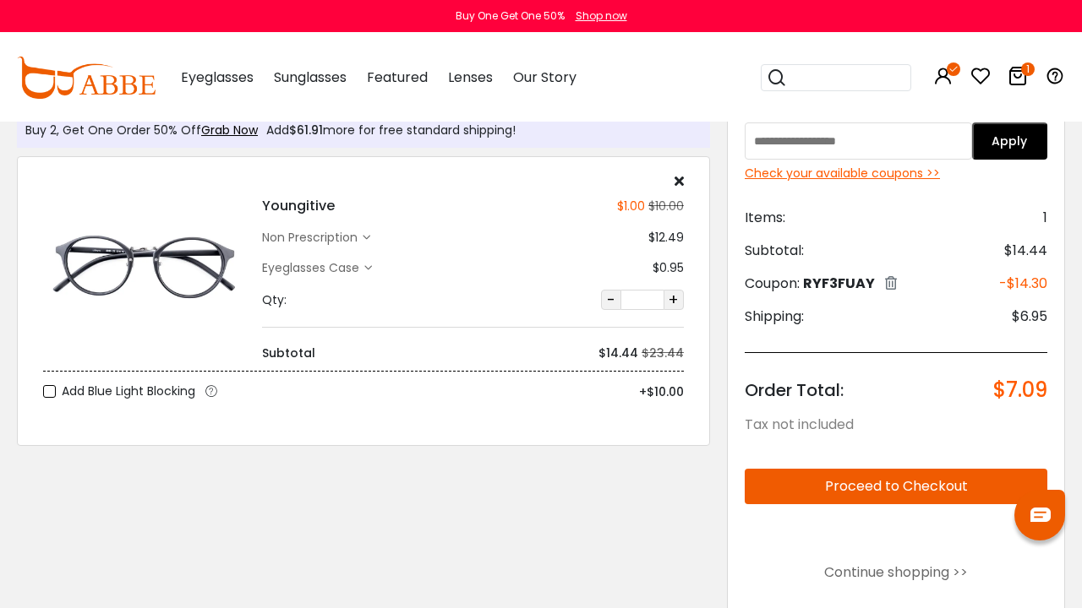
scroll to position [56, 0]
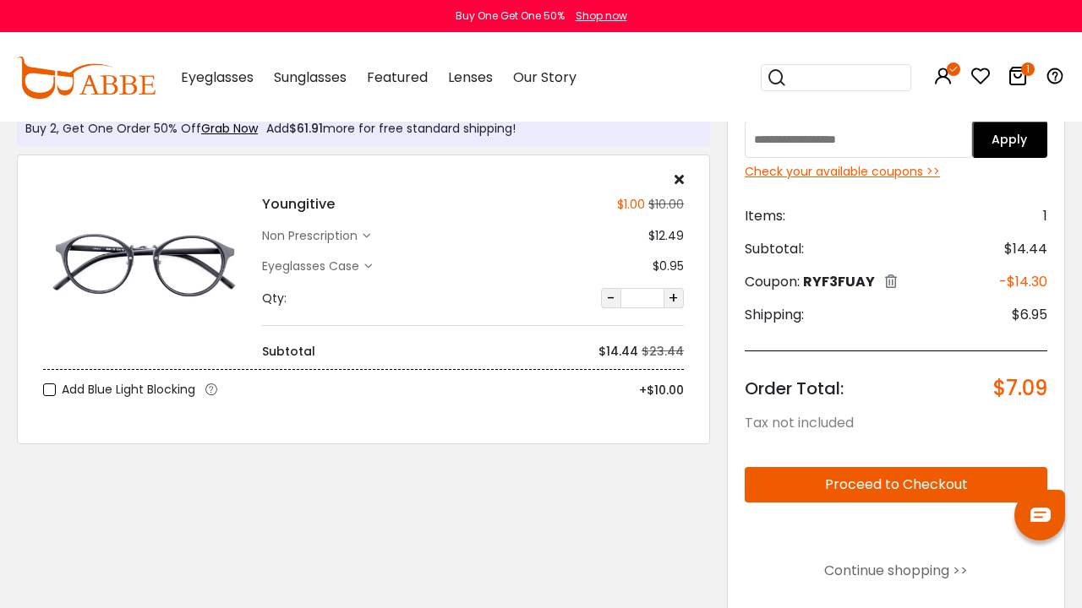
click at [928, 487] on button "Proceed to Checkout" at bounding box center [895, 484] width 303 height 35
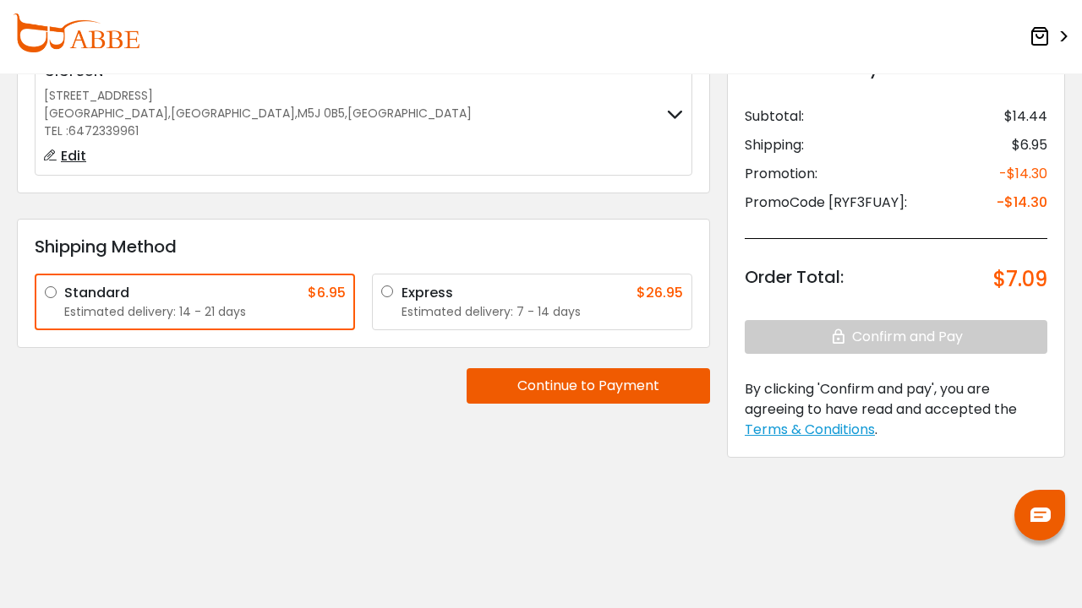
scroll to position [165, 0]
click at [604, 390] on button "Continue to Payment" at bounding box center [587, 385] width 243 height 35
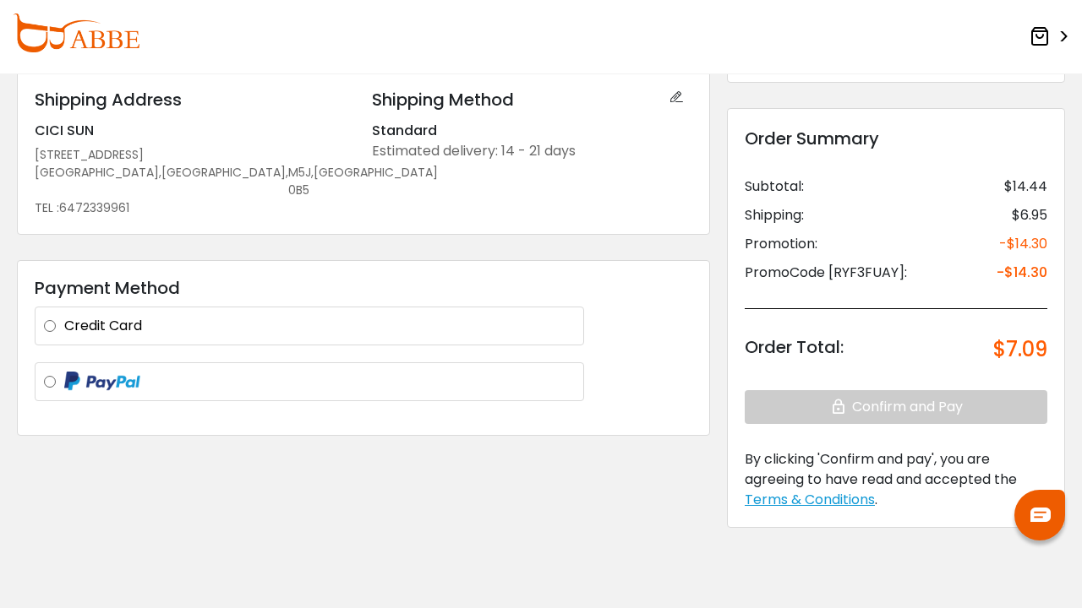
scroll to position [94, 0]
click at [64, 373] on label at bounding box center [319, 383] width 510 height 21
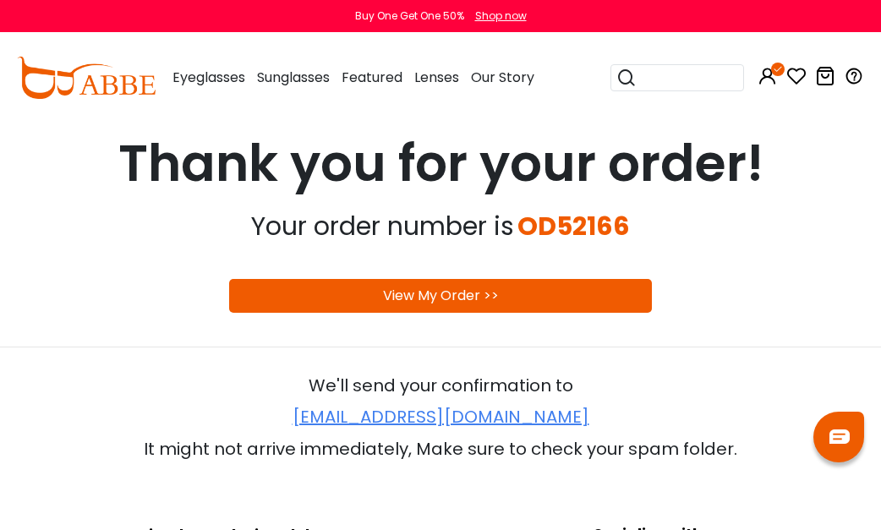
scroll to position [155, 0]
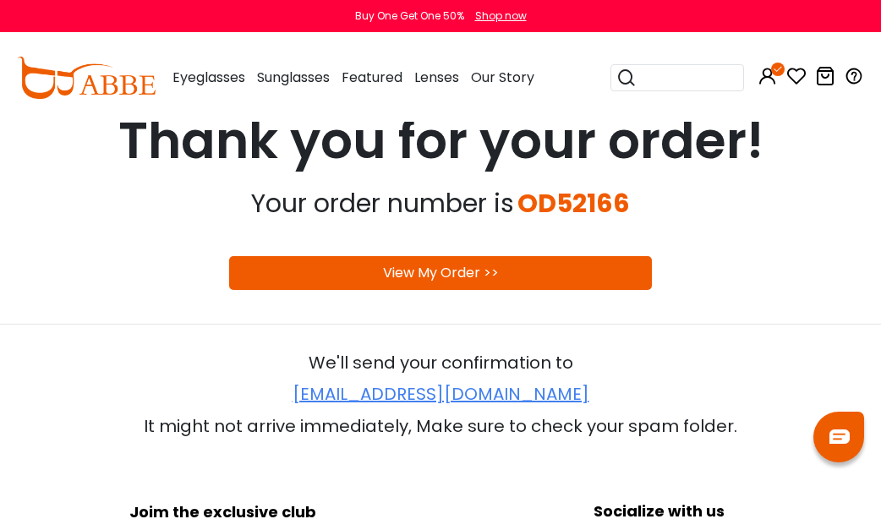
click at [448, 267] on link "View My Order >>" at bounding box center [441, 272] width 116 height 19
